Goal: Task Accomplishment & Management: Manage account settings

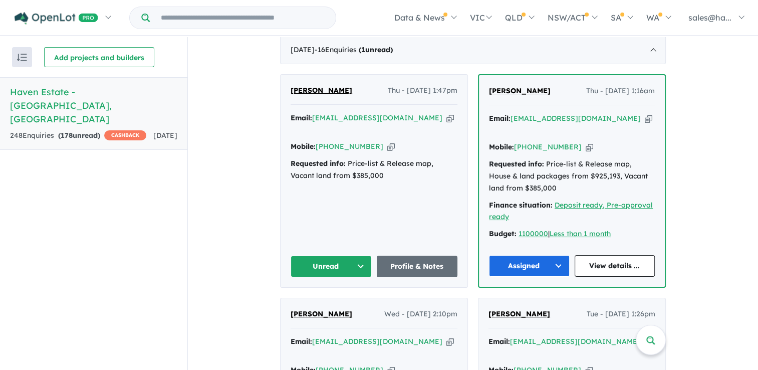
scroll to position [351, 0]
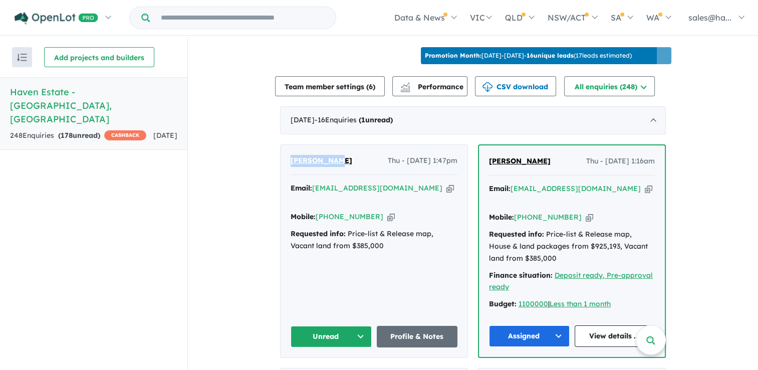
drag, startPoint x: 337, startPoint y: 155, endPoint x: 287, endPoint y: 158, distance: 50.7
click at [287, 158] on div "[PERSON_NAME] Thu - [DATE] 1:47pm Email: [EMAIL_ADDRESS][DOMAIN_NAME] Copied! M…" at bounding box center [374, 251] width 187 height 212
drag, startPoint x: 287, startPoint y: 158, endPoint x: 294, endPoint y: 158, distance: 7.5
copy span "[PERSON_NAME]"
click at [387, 211] on icon "button" at bounding box center [391, 216] width 8 height 11
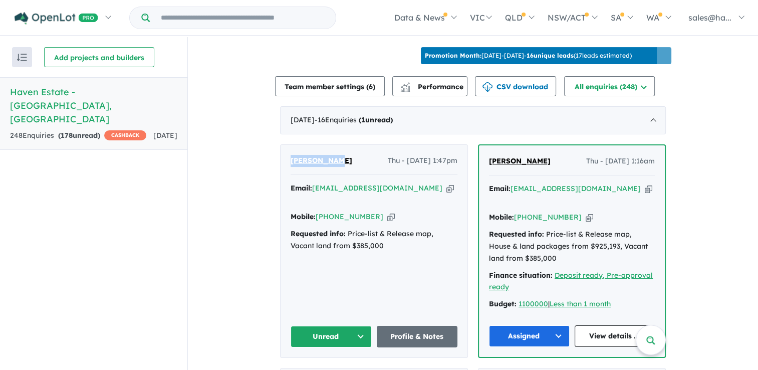
copy span "[PERSON_NAME]"
click at [447, 183] on icon "button" at bounding box center [451, 188] width 8 height 11
copy span "[PERSON_NAME]"
click at [397, 326] on link "Profile & Notes" at bounding box center [417, 337] width 81 height 22
click at [360, 326] on button "Unread" at bounding box center [331, 337] width 81 height 22
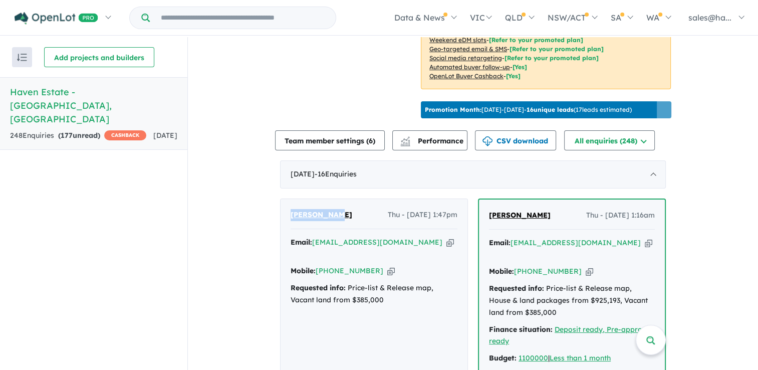
scroll to position [251, 0]
